Goal: Information Seeking & Learning: Check status

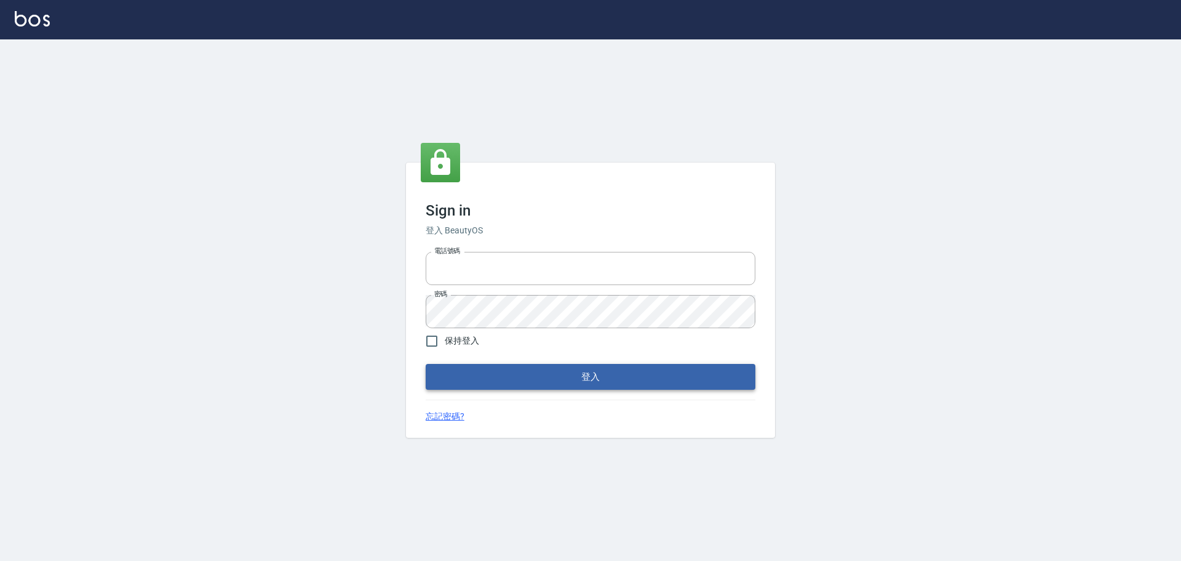
type input "9990001234567"
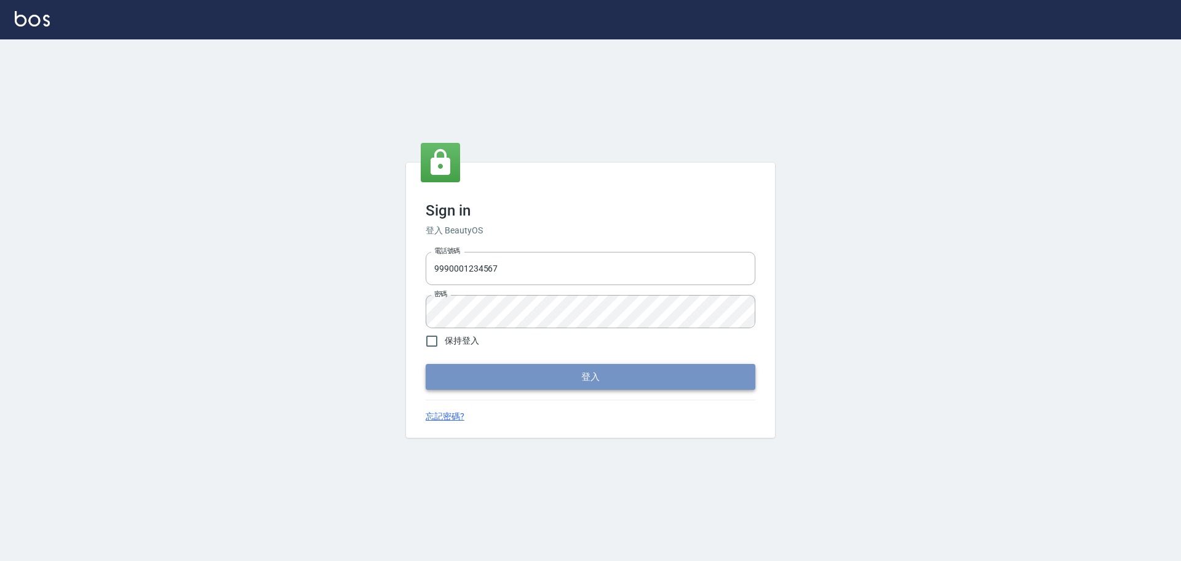
click at [557, 370] on button "登入" at bounding box center [591, 377] width 330 height 26
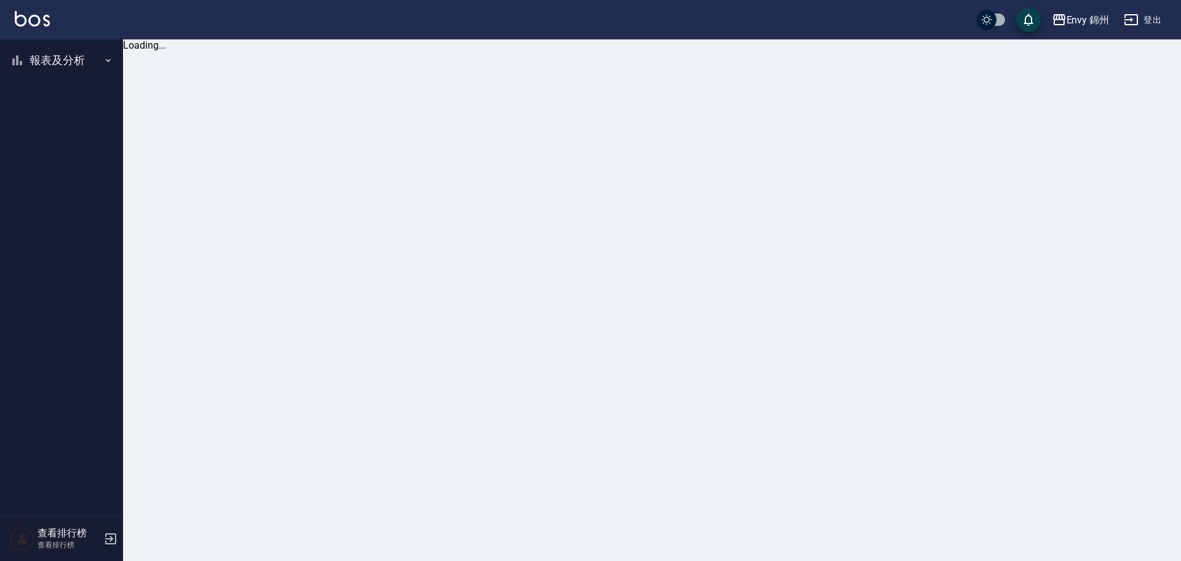
click at [58, 40] on ul "報表及分析 報表目錄 店家排行榜 設計師排行榜 商品銷售排行榜 商品消耗明細" at bounding box center [61, 60] width 113 height 42
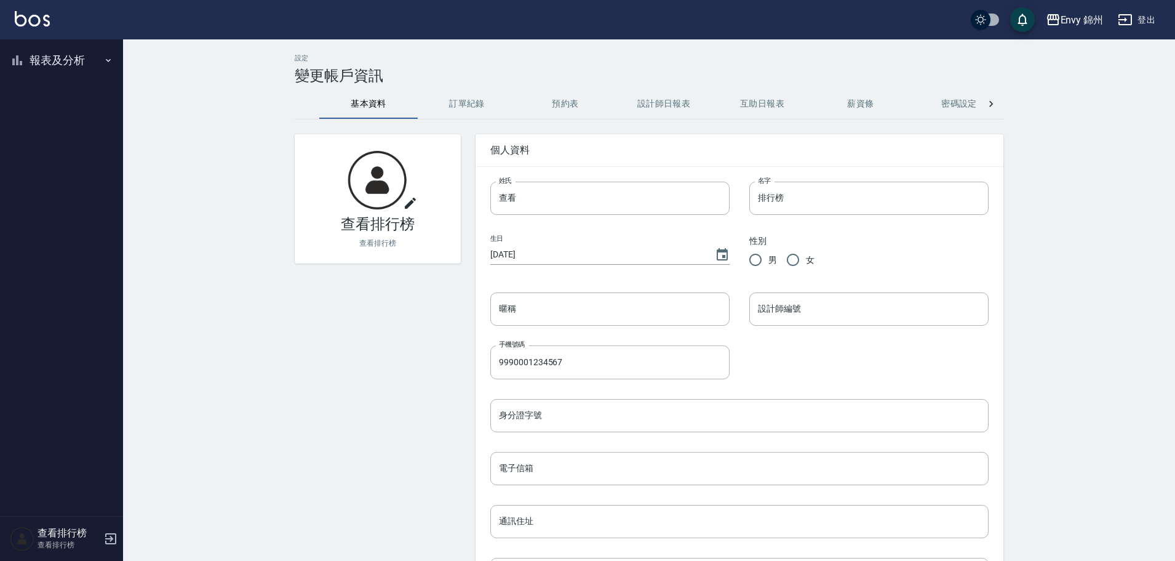
click at [49, 65] on button "報表及分析" at bounding box center [61, 60] width 113 height 32
click at [42, 123] on link "店家排行榜" at bounding box center [61, 124] width 113 height 28
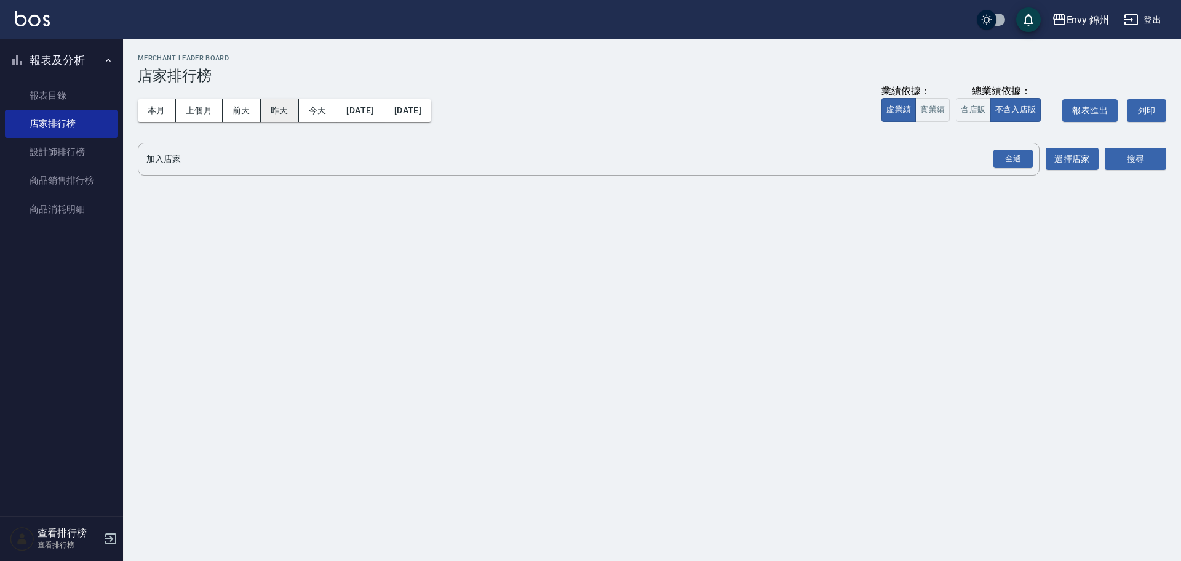
click at [287, 113] on button "昨天" at bounding box center [280, 110] width 38 height 23
click at [1004, 159] on div "全選" at bounding box center [1013, 159] width 39 height 19
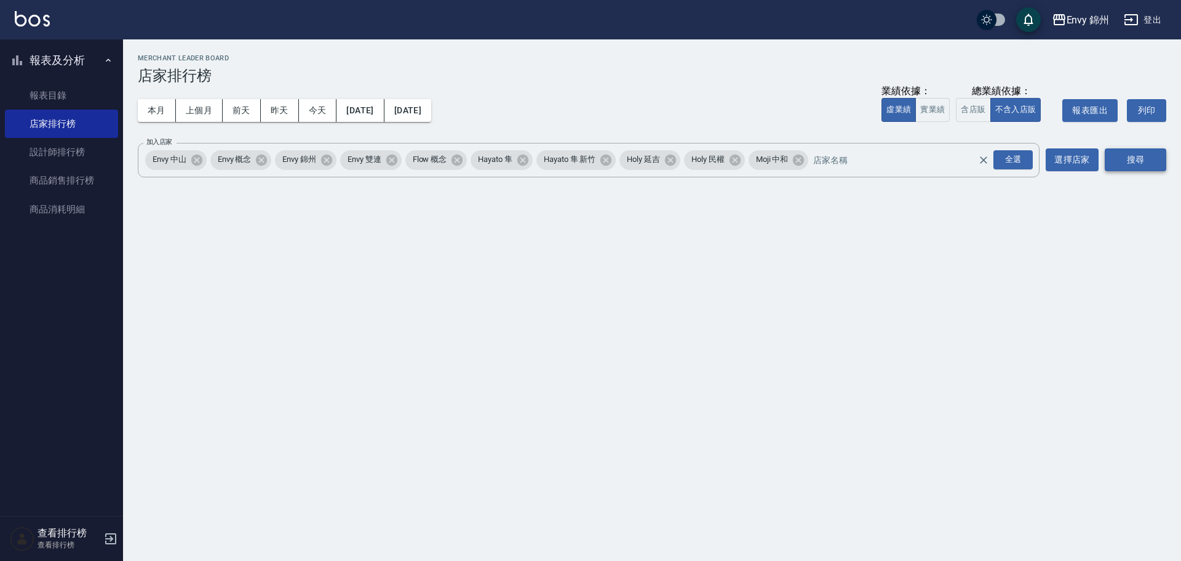
click at [1133, 167] on button "搜尋" at bounding box center [1136, 159] width 62 height 23
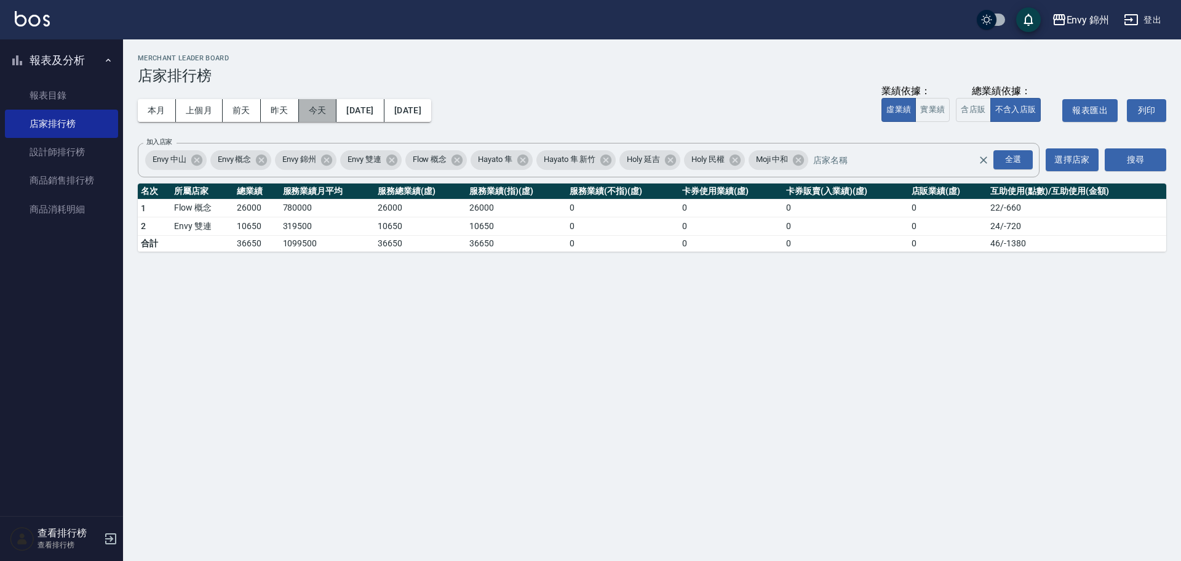
click at [313, 111] on button "今天" at bounding box center [318, 110] width 38 height 23
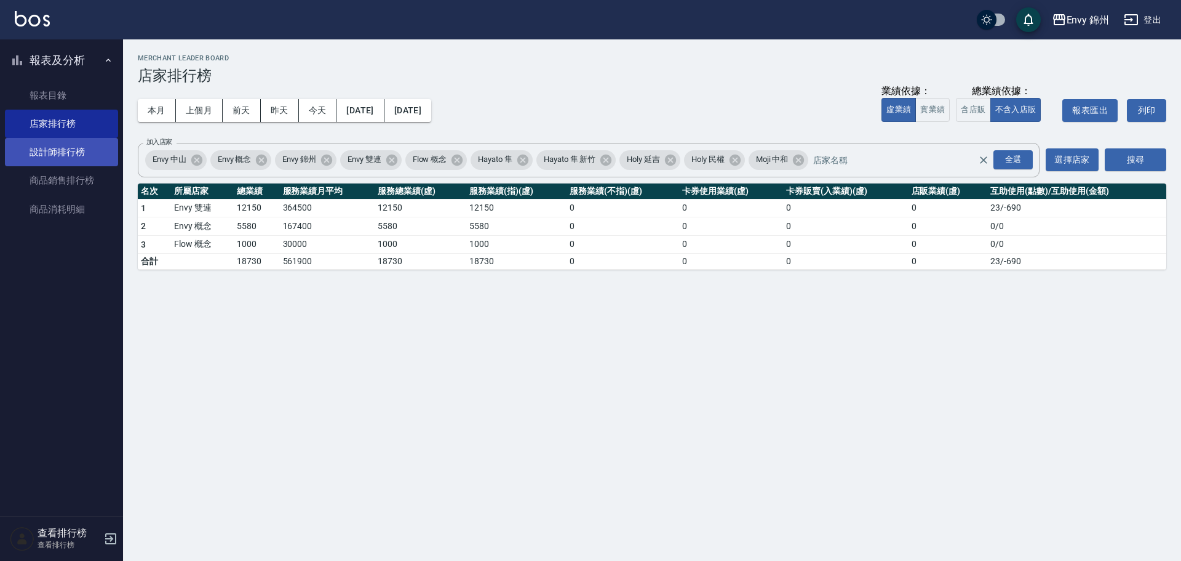
click at [52, 150] on link "設計師排行榜" at bounding box center [61, 152] width 113 height 28
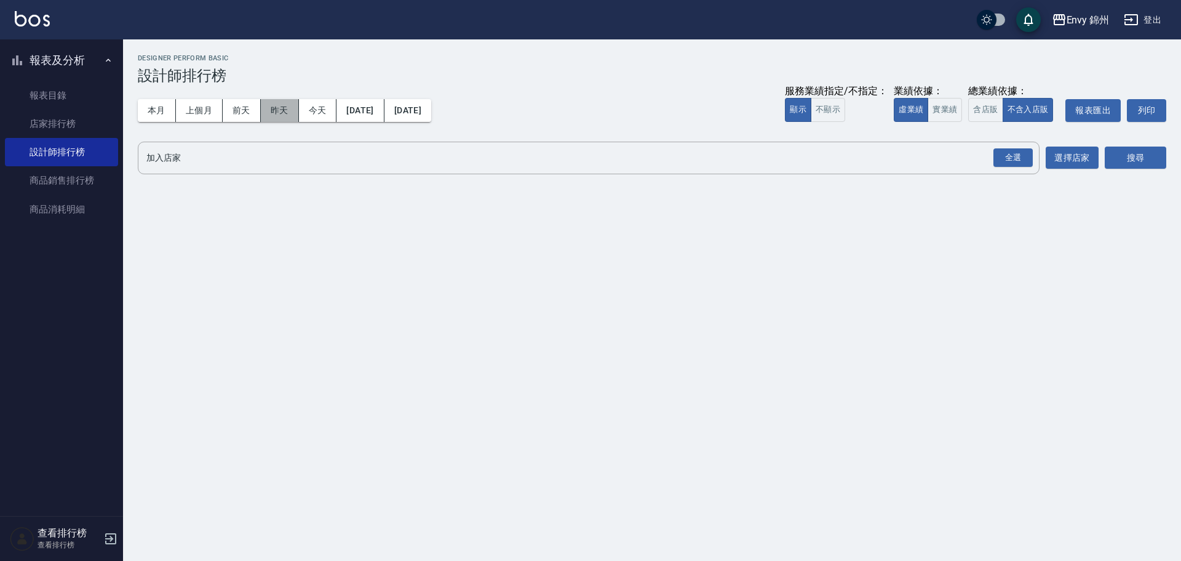
click at [292, 113] on button "昨天" at bounding box center [280, 110] width 38 height 23
click at [1011, 161] on div "全選" at bounding box center [1013, 157] width 39 height 19
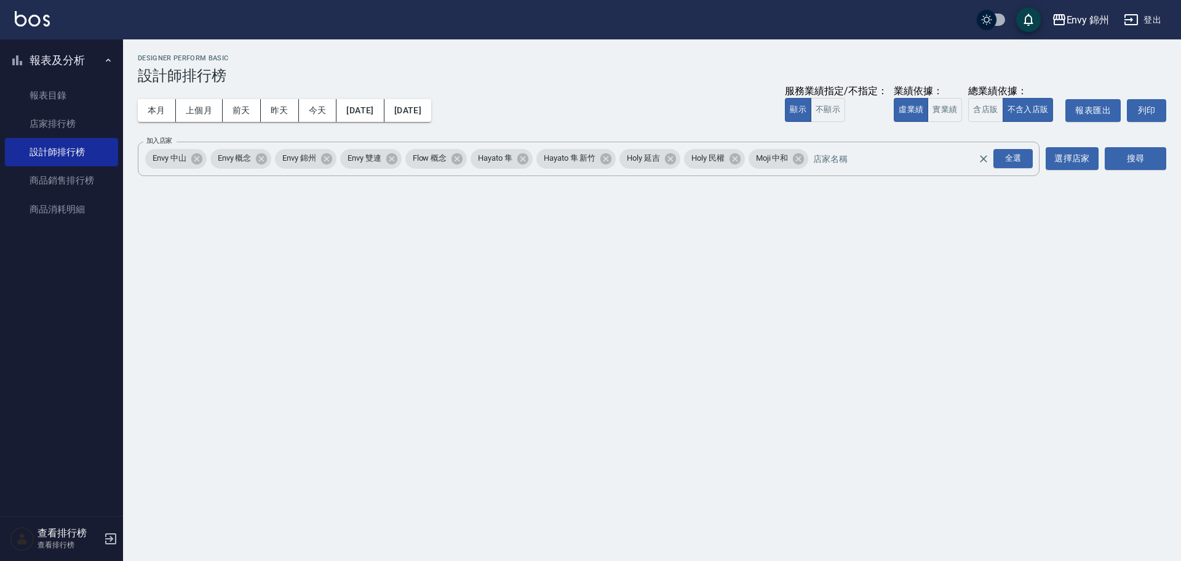
click at [1181, 165] on div "Envy 錦州 [DATE] - [DATE] 設計師排行榜 列印時間： [DATE][PHONE_NUMBER]:14 Designer Perform B…" at bounding box center [652, 117] width 1058 height 156
click at [1163, 162] on button "搜尋" at bounding box center [1136, 158] width 62 height 23
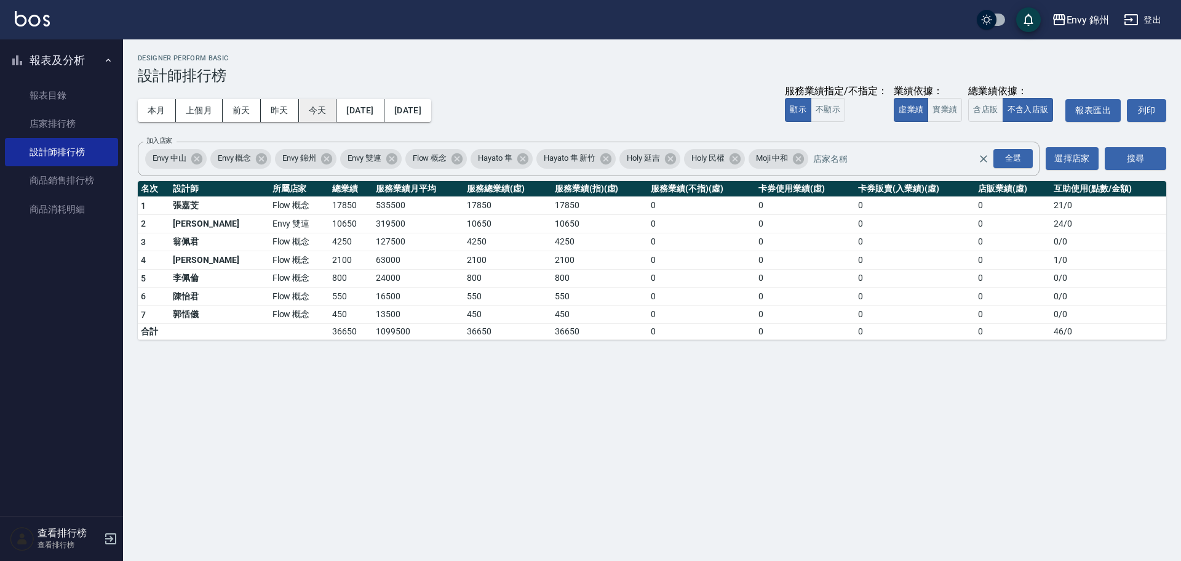
click at [314, 109] on button "今天" at bounding box center [318, 110] width 38 height 23
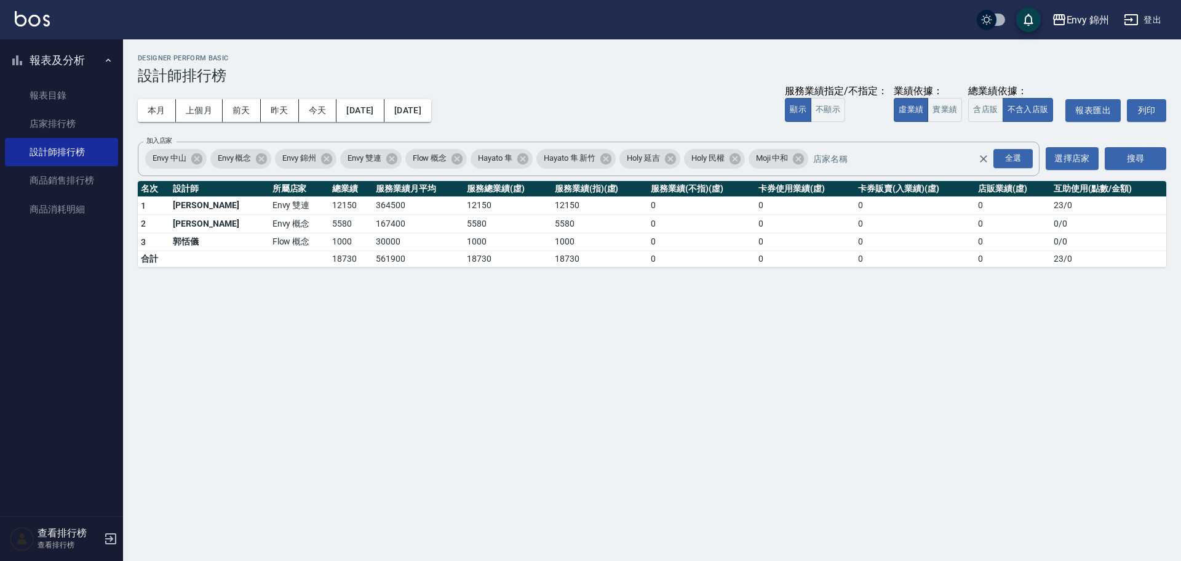
click at [137, 114] on div "Envy 錦州 [DATE] - [DATE] 設計師排行榜 列印時間： [DATE][PHONE_NUMBER]:14 Designer Perform B…" at bounding box center [652, 160] width 1058 height 242
click at [153, 111] on button "本月" at bounding box center [157, 110] width 38 height 23
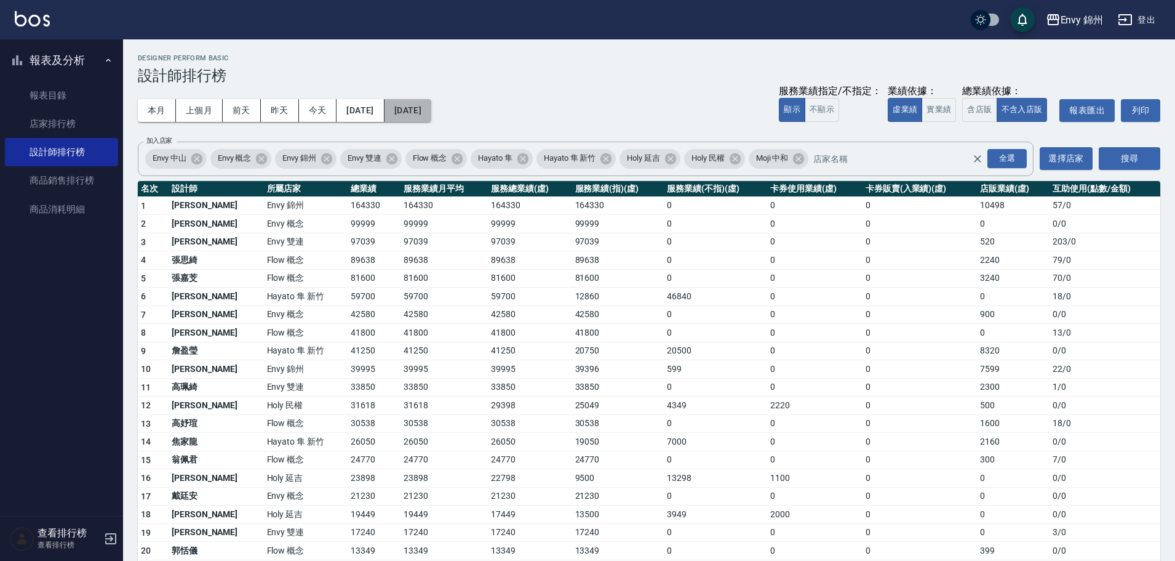
click at [431, 100] on button "[DATE]" at bounding box center [408, 110] width 47 height 23
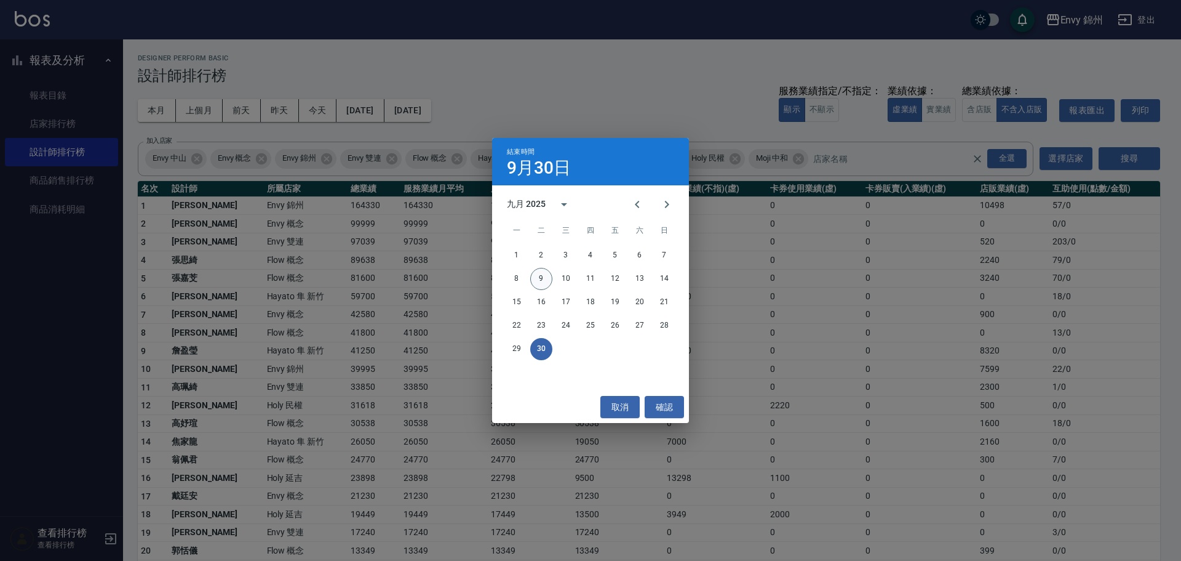
click at [537, 277] on button "9" at bounding box center [541, 279] width 22 height 22
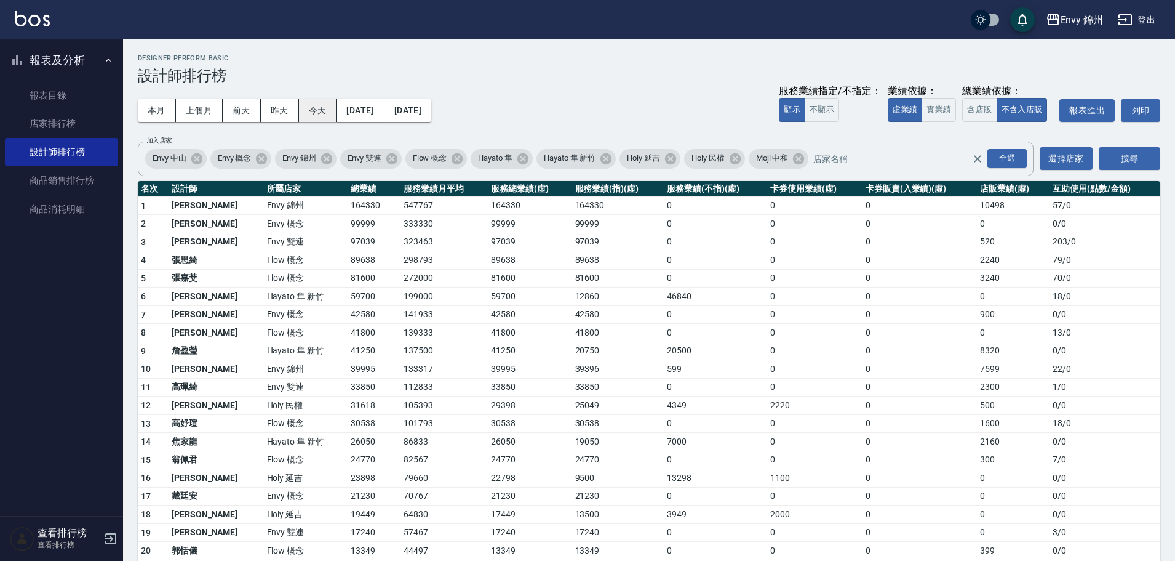
click at [327, 114] on button "今天" at bounding box center [318, 110] width 38 height 23
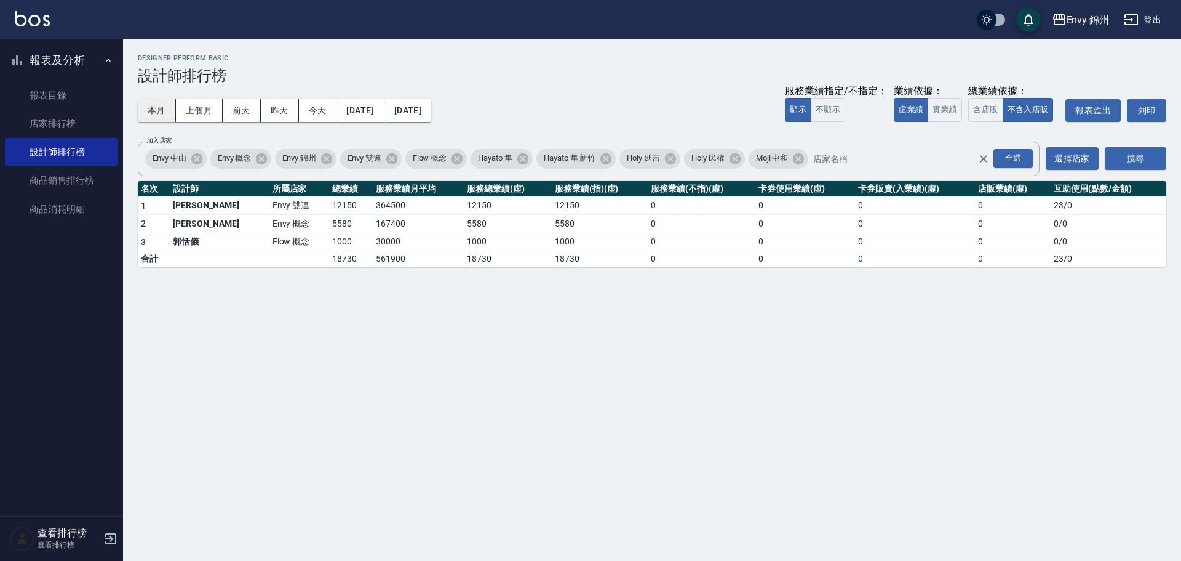
click at [157, 105] on button "本月" at bounding box center [157, 110] width 38 height 23
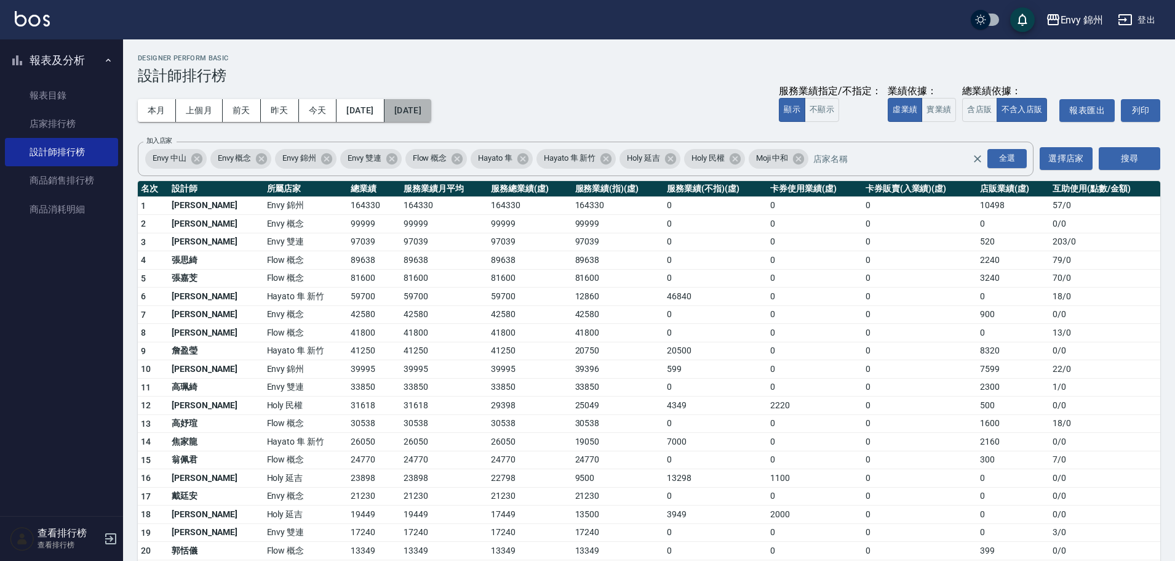
click at [431, 110] on button "[DATE]" at bounding box center [408, 110] width 47 height 23
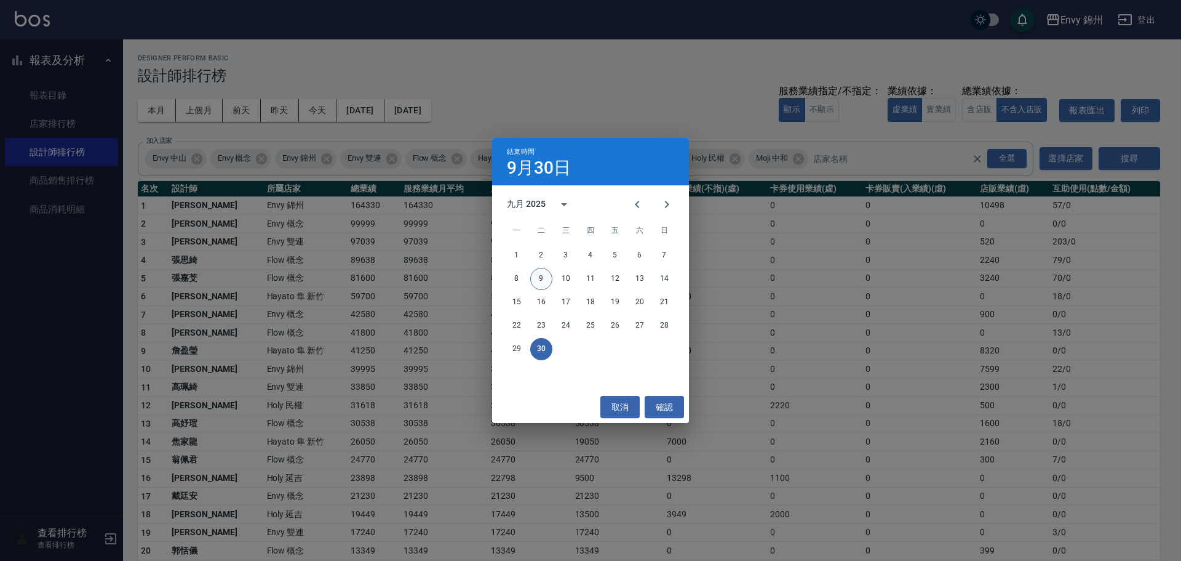
click at [547, 280] on button "9" at bounding box center [541, 279] width 22 height 22
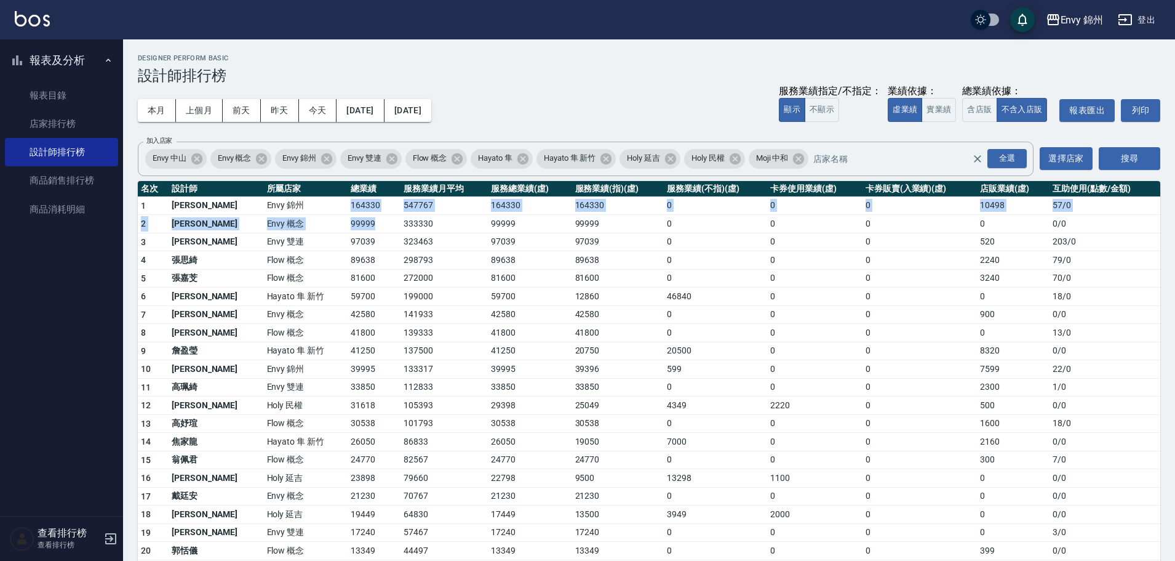
drag, startPoint x: 301, startPoint y: 210, endPoint x: 338, endPoint y: 214, distance: 36.5
click at [338, 214] on tbody "1 [PERSON_NAME] 錦州 164330 547767 164330 164330 0 0 0 10498 57 / 0 2 王文嘉 Envy 概念…" at bounding box center [649, 476] width 1023 height 561
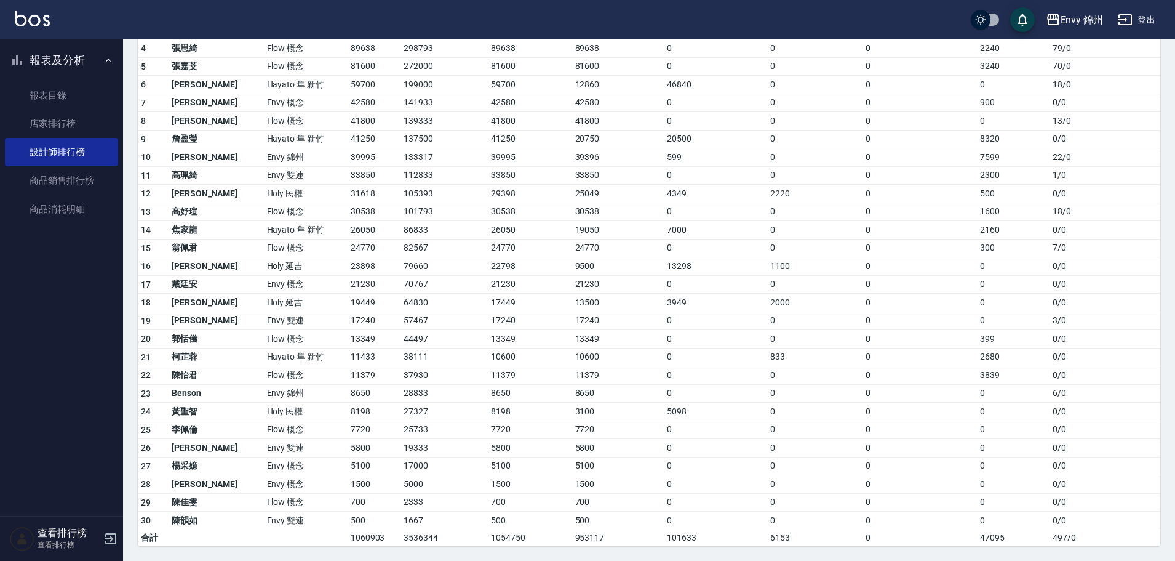
drag, startPoint x: 348, startPoint y: 194, endPoint x: 341, endPoint y: 210, distance: 17.4
click at [348, 194] on td "31618" at bounding box center [374, 194] width 53 height 18
drag, startPoint x: 290, startPoint y: 161, endPoint x: 326, endPoint y: 159, distance: 35.7
click at [326, 159] on tr "10 [PERSON_NAME] Envy 錦州 39995 133317 39995 39396 599 0 0 7599 22 / 0" at bounding box center [649, 157] width 1023 height 18
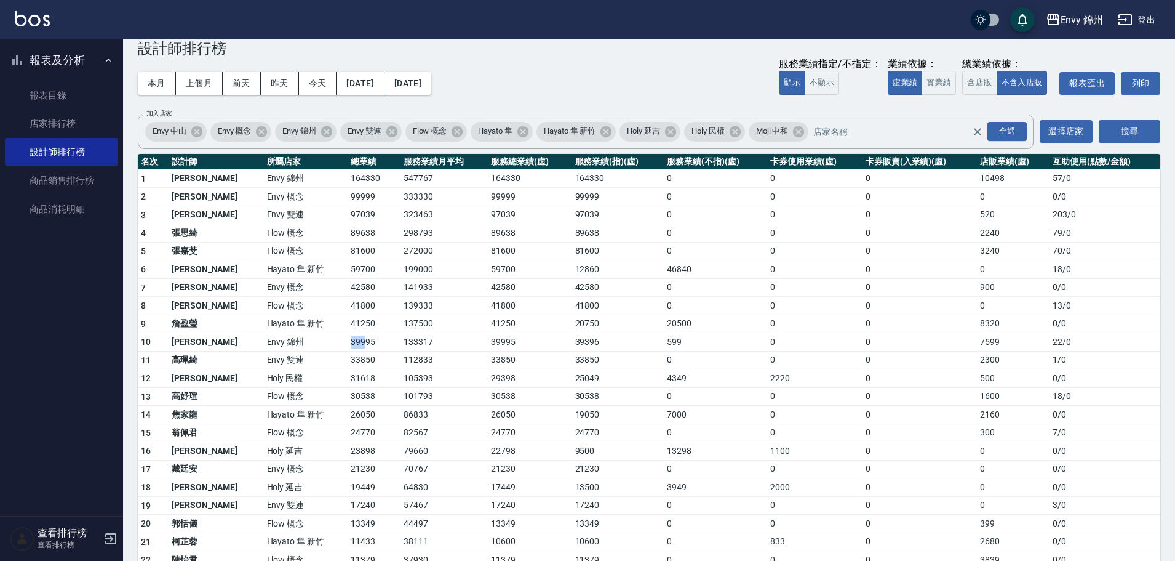
click at [1135, 20] on button "登出" at bounding box center [1136, 20] width 47 height 23
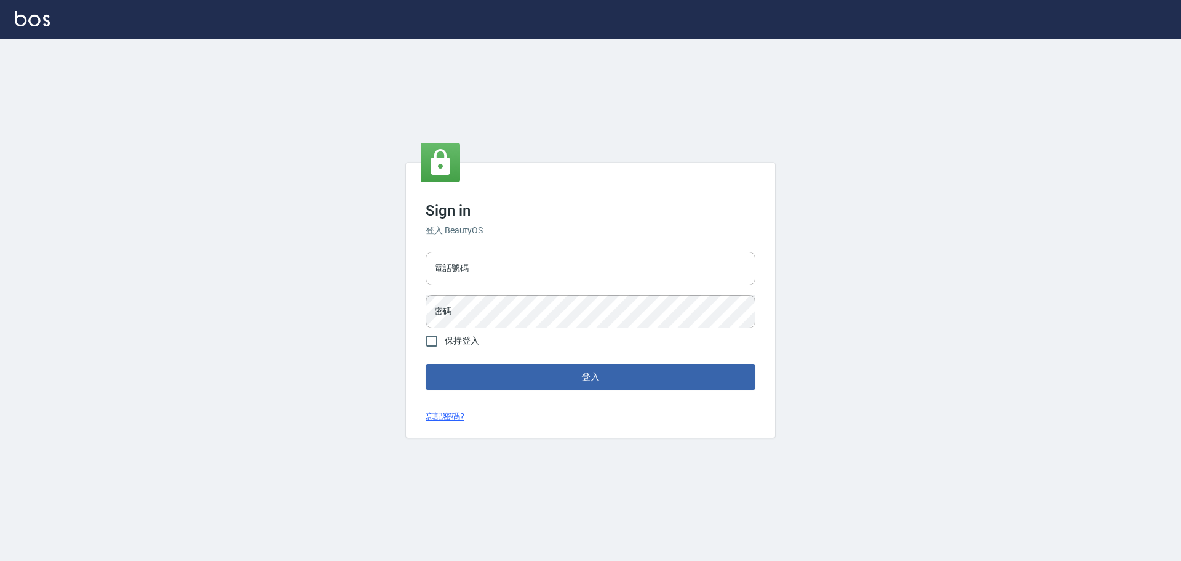
type input "9990001234567"
